Goal: Communication & Community: Participate in discussion

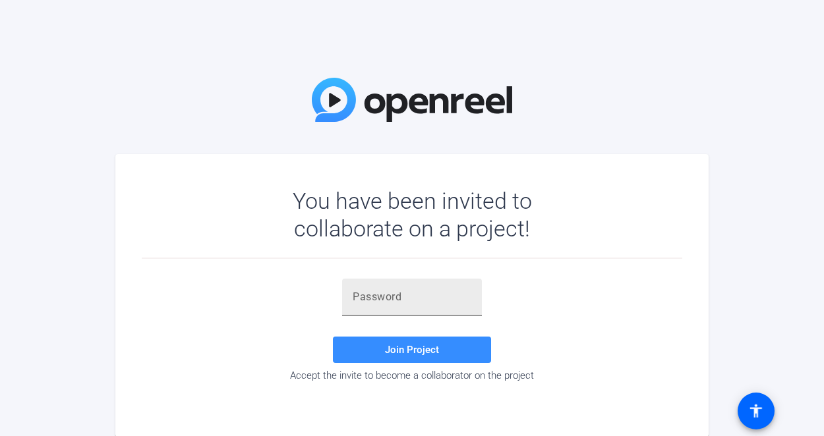
click at [366, 281] on div at bounding box center [412, 297] width 119 height 37
click at [378, 300] on input "text" at bounding box center [412, 297] width 119 height 16
paste input ")mB=6'"
click at [403, 353] on span "Join Project" at bounding box center [412, 350] width 54 height 12
click at [405, 296] on input ")mB=6'" at bounding box center [412, 297] width 119 height 16
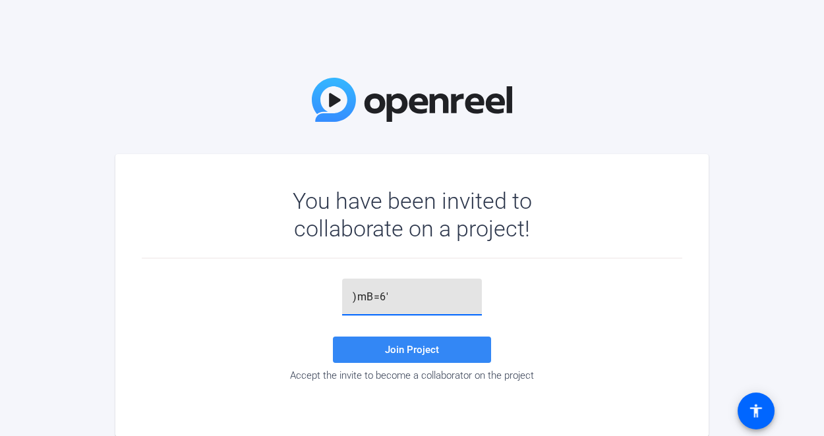
type input ")mB=6'"
click at [410, 348] on span "Join Project" at bounding box center [412, 350] width 54 height 12
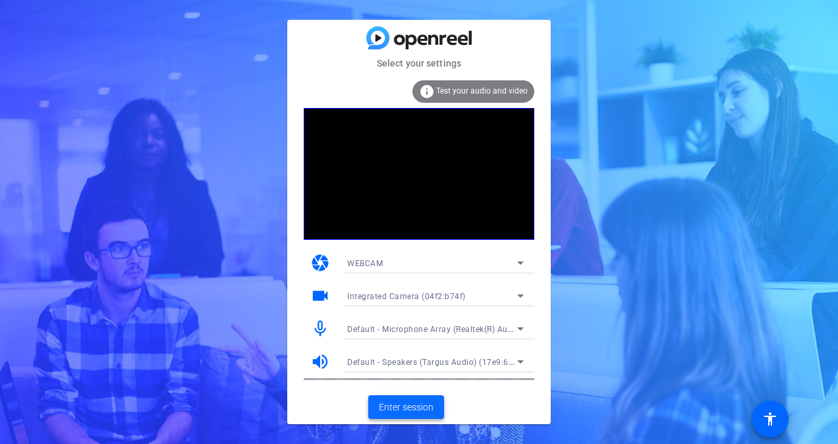
click at [435, 406] on span at bounding box center [406, 408] width 76 height 32
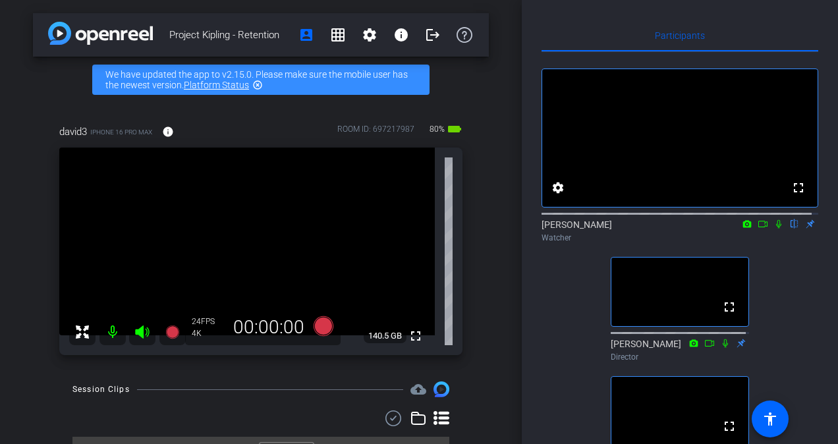
click at [776, 229] on icon at bounding box center [778, 224] width 5 height 9
click at [774, 229] on icon at bounding box center [779, 223] width 11 height 9
click at [258, 84] on mat-icon "highlight_off" at bounding box center [257, 85] width 11 height 11
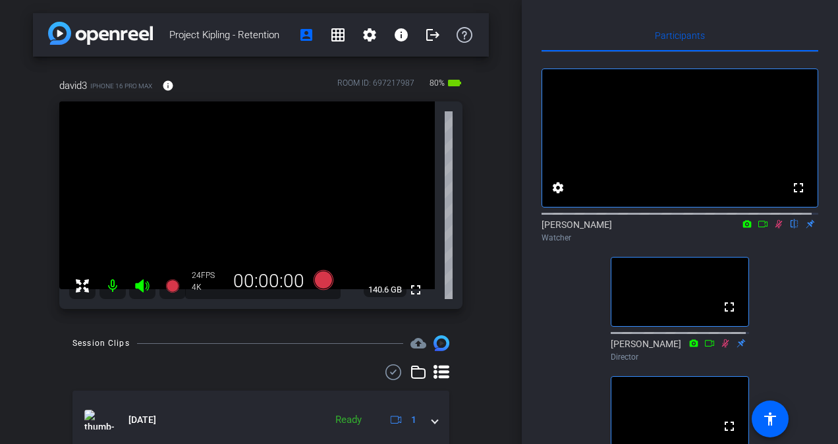
click at [775, 230] on mat-icon at bounding box center [779, 224] width 16 height 12
click at [774, 229] on icon at bounding box center [779, 223] width 11 height 9
click at [775, 229] on icon at bounding box center [779, 223] width 11 height 9
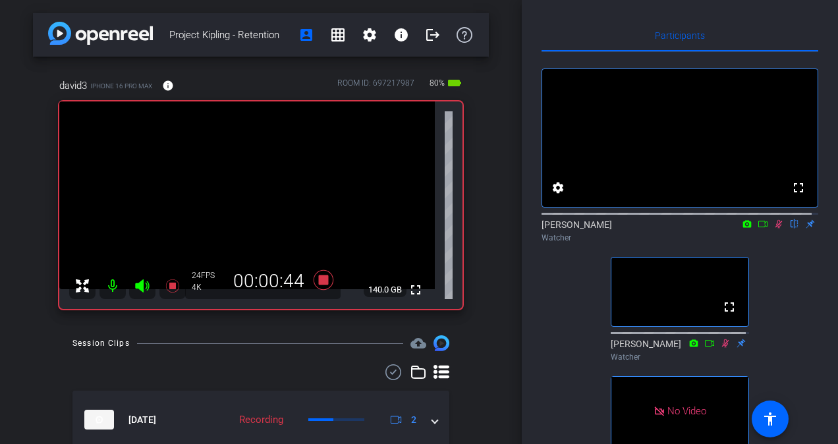
click at [758, 229] on icon at bounding box center [763, 223] width 11 height 9
click at [790, 229] on icon at bounding box center [795, 223] width 11 height 9
click at [775, 227] on icon at bounding box center [778, 223] width 7 height 7
click at [812, 345] on div "Participants fullscreen settings [PERSON_NAME] flip Watcher fullscreen [PERSON_…" at bounding box center [680, 222] width 316 height 444
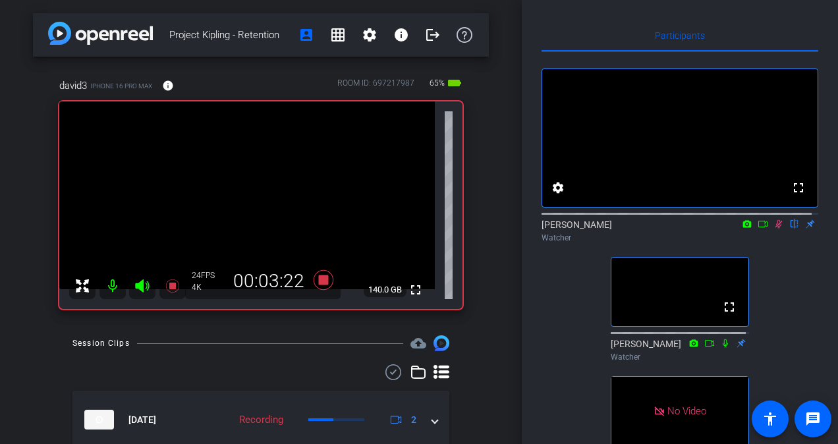
click at [774, 229] on icon at bounding box center [779, 223] width 11 height 9
click at [776, 229] on icon at bounding box center [778, 224] width 5 height 9
click at [776, 229] on icon at bounding box center [779, 224] width 7 height 9
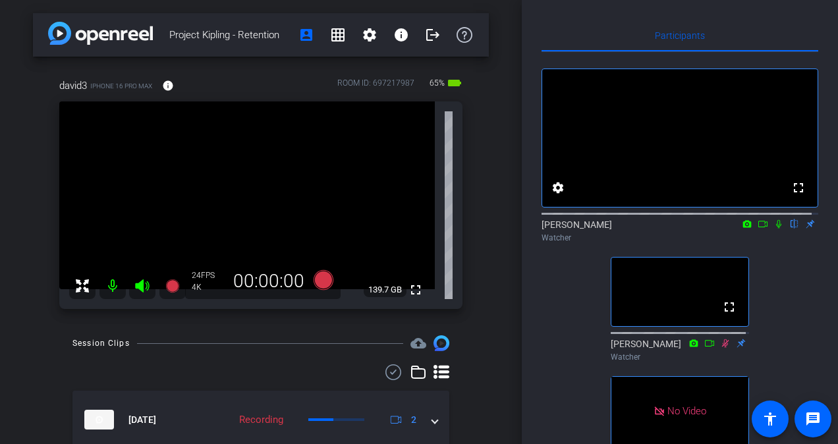
click at [774, 229] on icon at bounding box center [779, 223] width 11 height 9
click at [776, 229] on icon at bounding box center [779, 224] width 7 height 9
